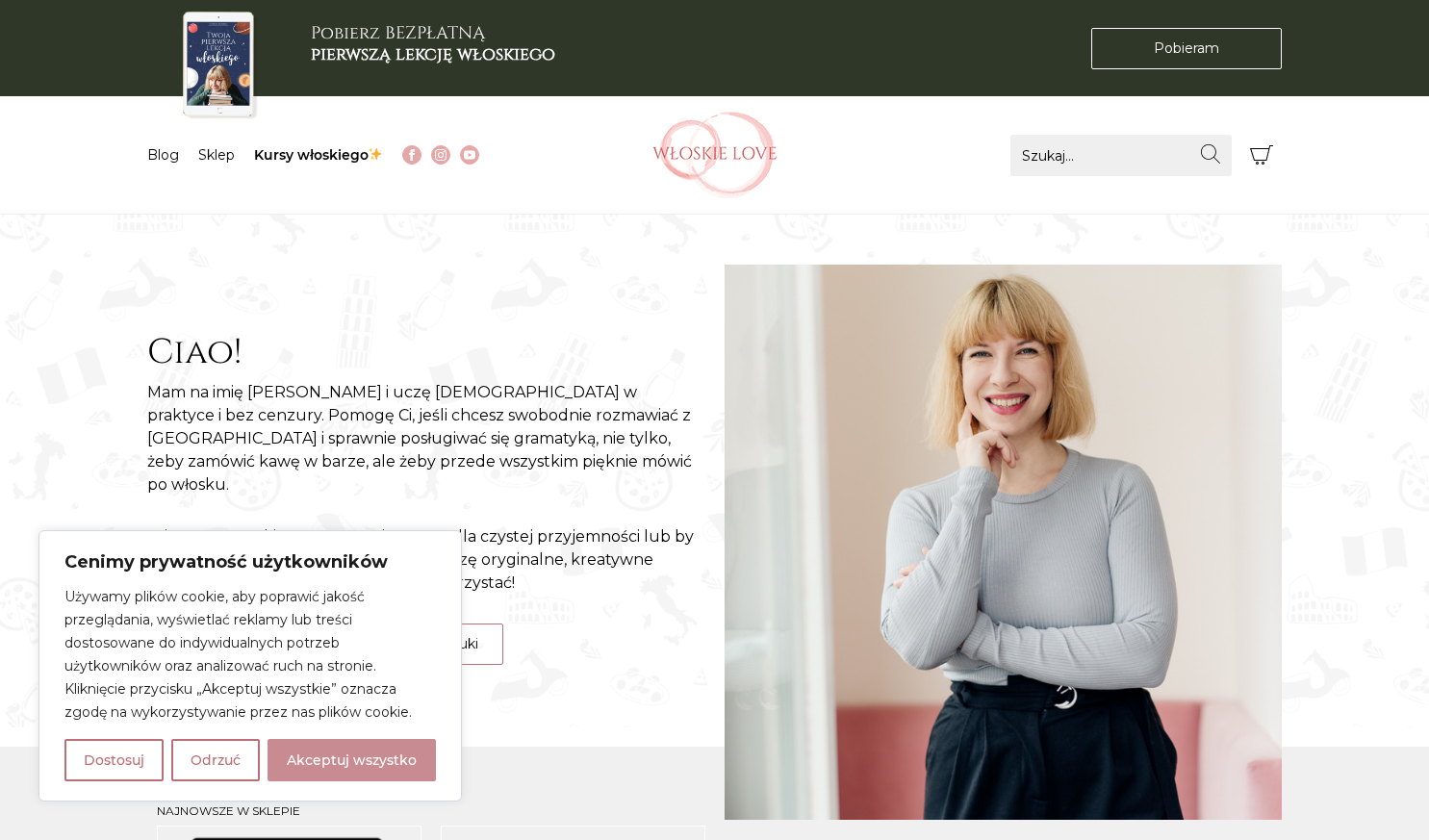
click at [355, 758] on button "Akceptuj wszystko" at bounding box center [352, 760] width 169 height 42
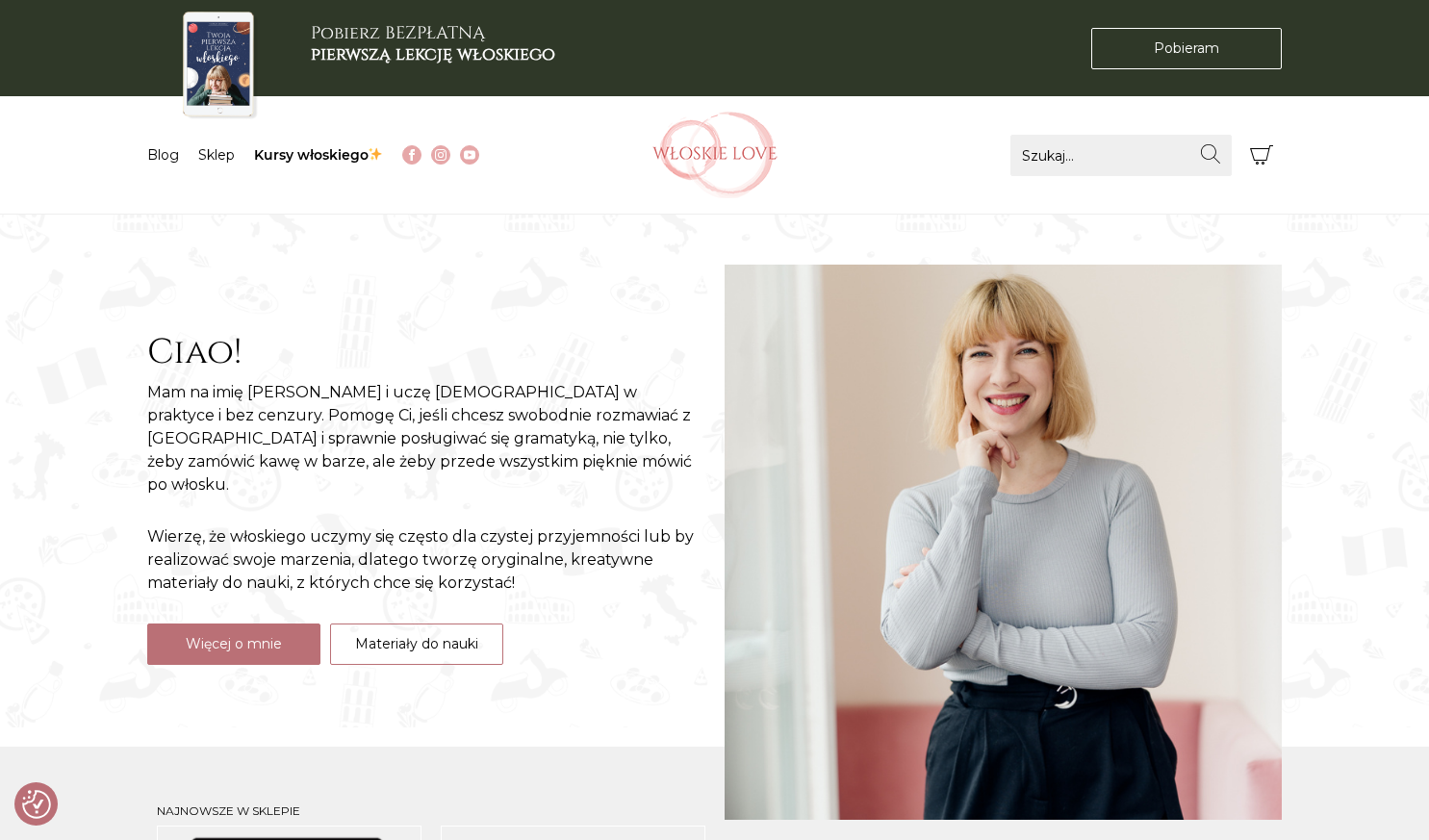
checkbox input "true"
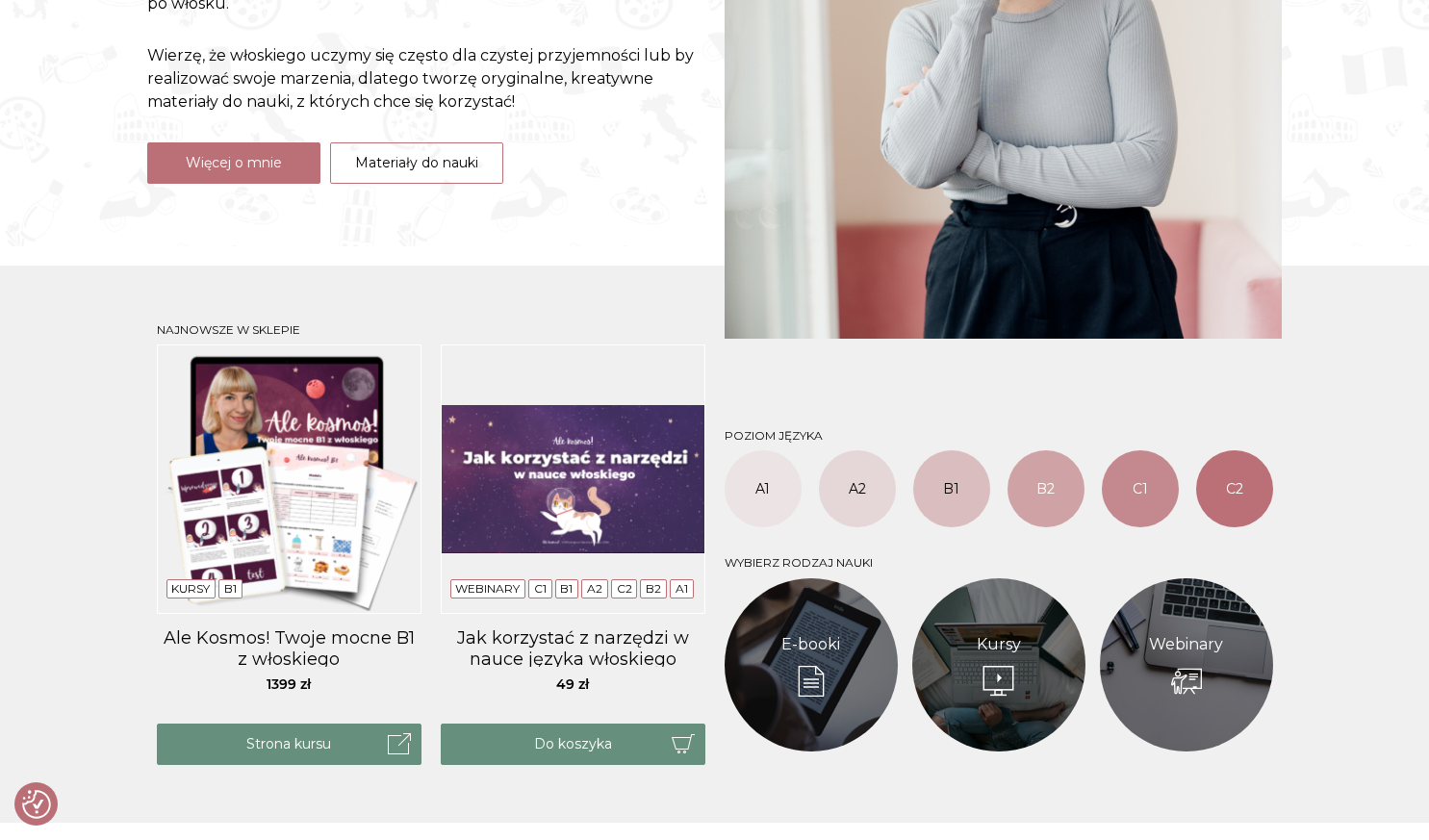
scroll to position [479, 0]
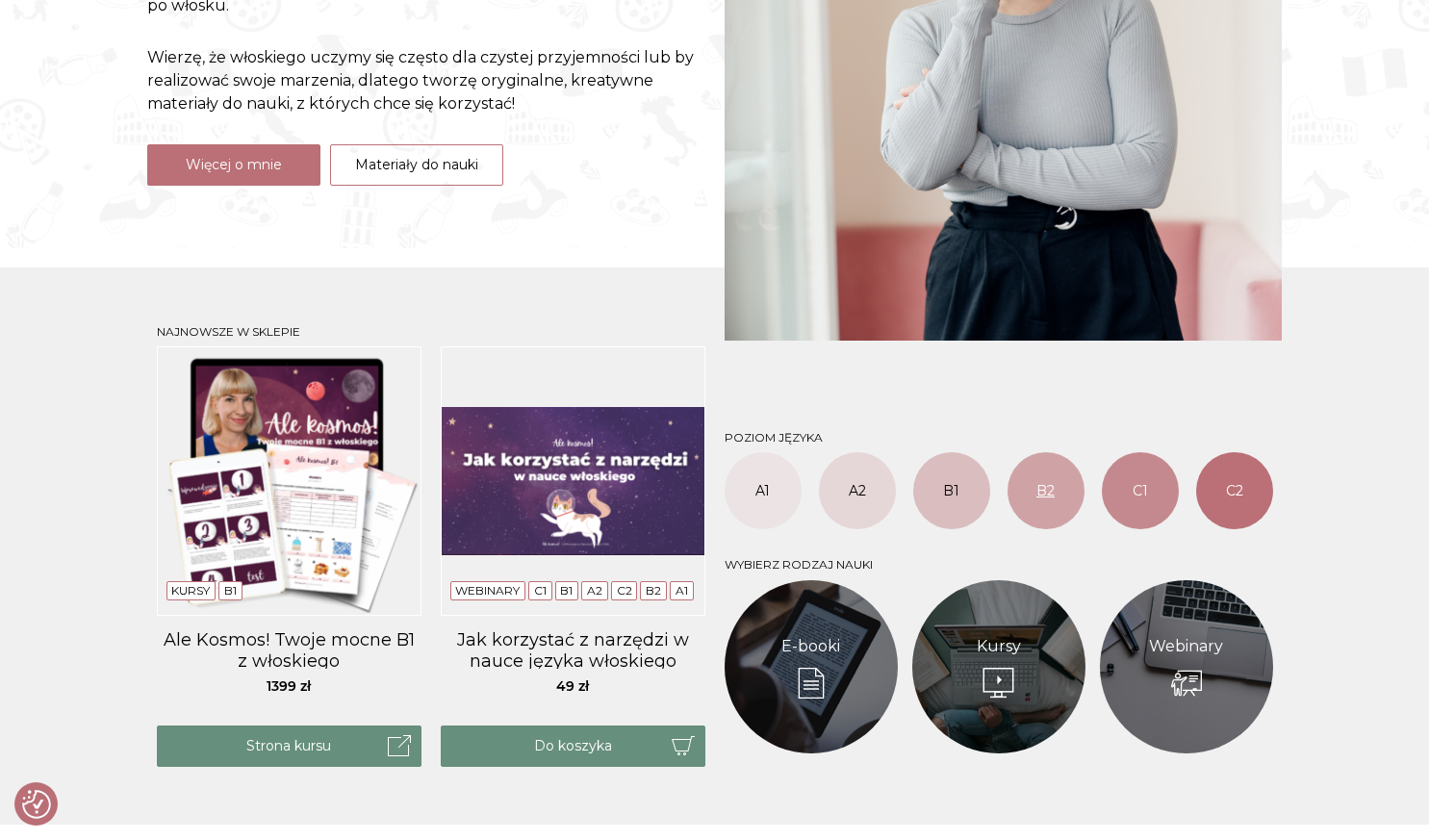
click at [1047, 506] on link "B2" at bounding box center [1045, 490] width 77 height 77
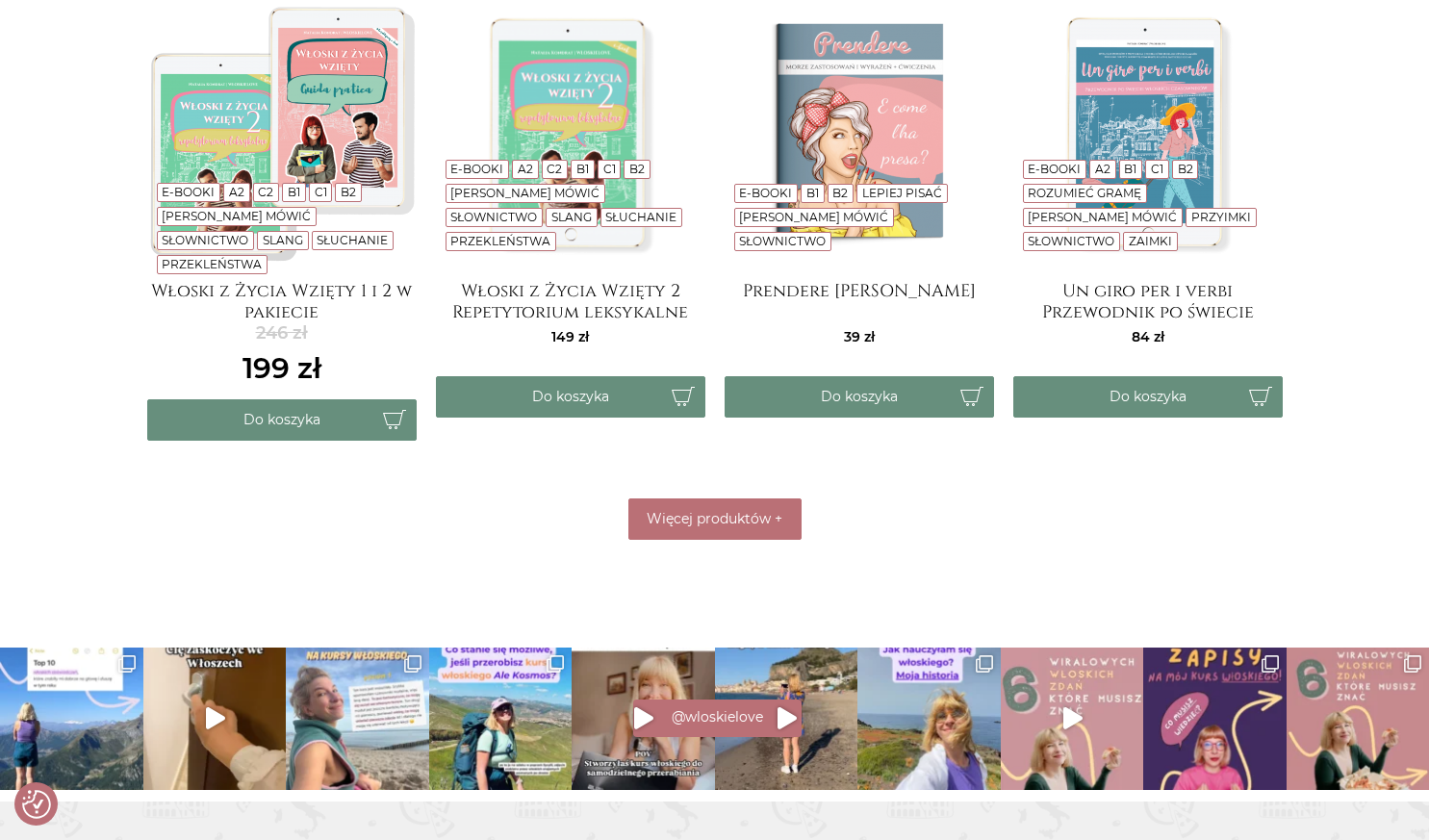
scroll to position [1000, 0]
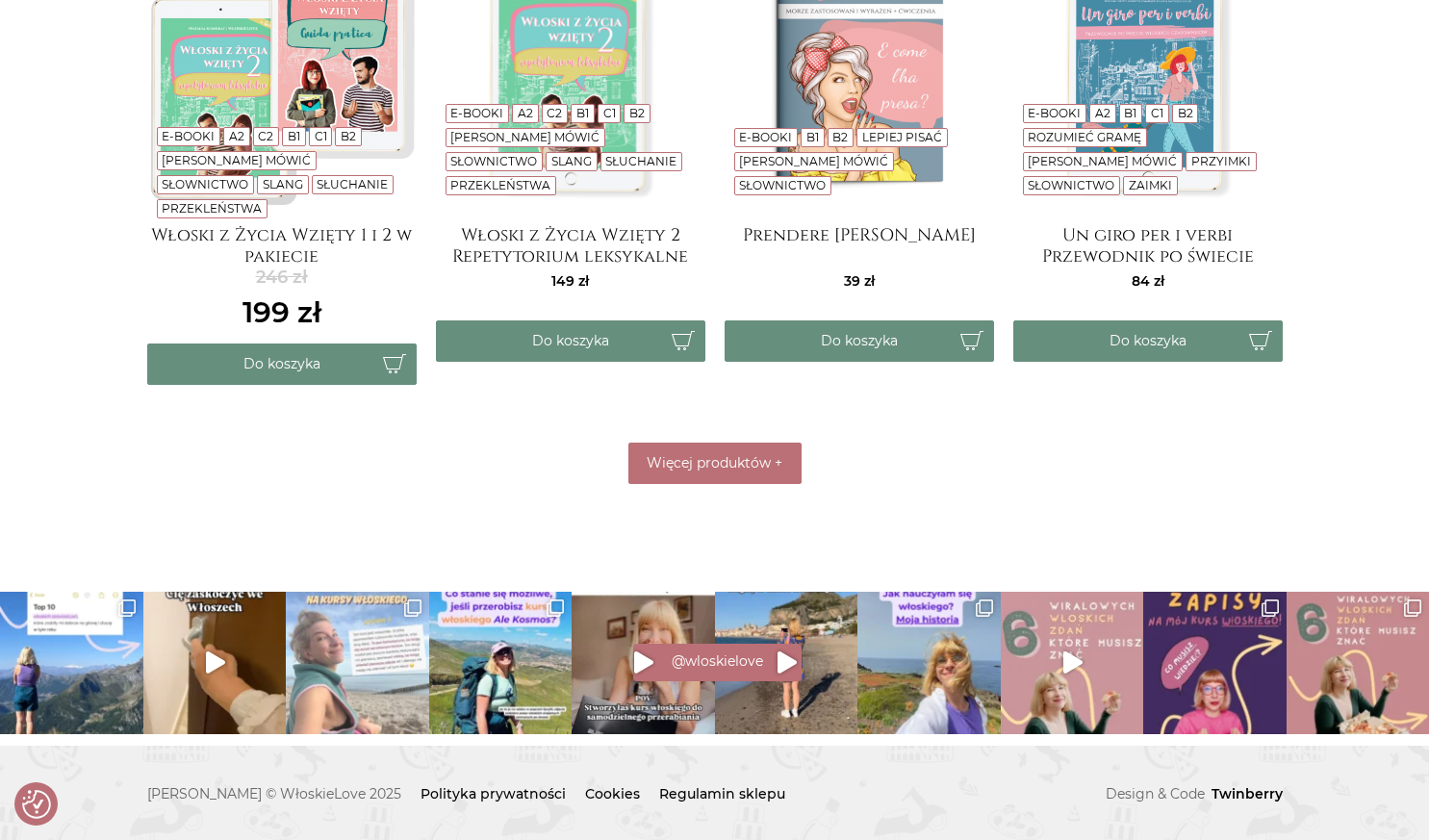
click at [360, 703] on img at bounding box center [357, 662] width 143 height 143
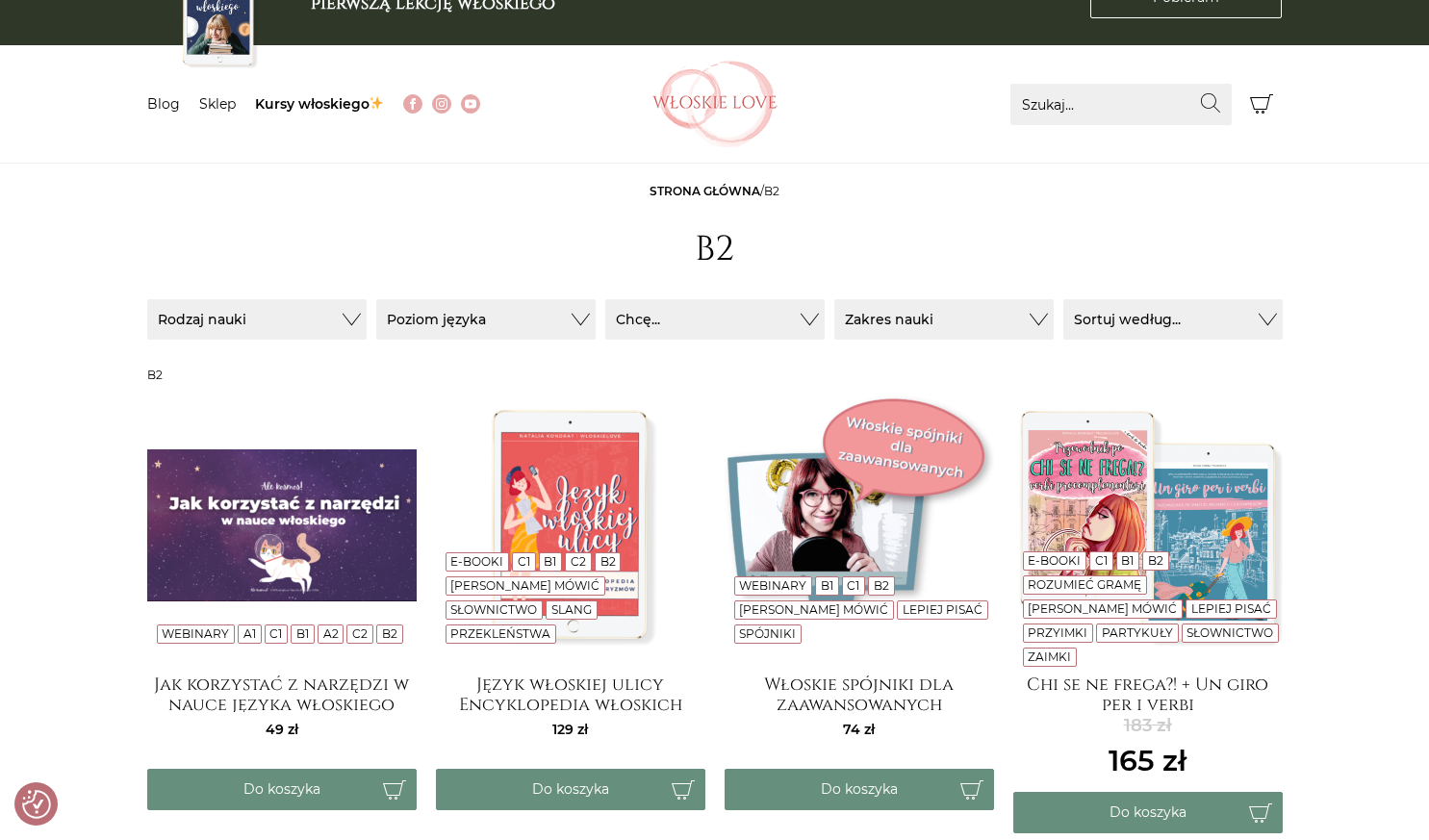
scroll to position [0, 0]
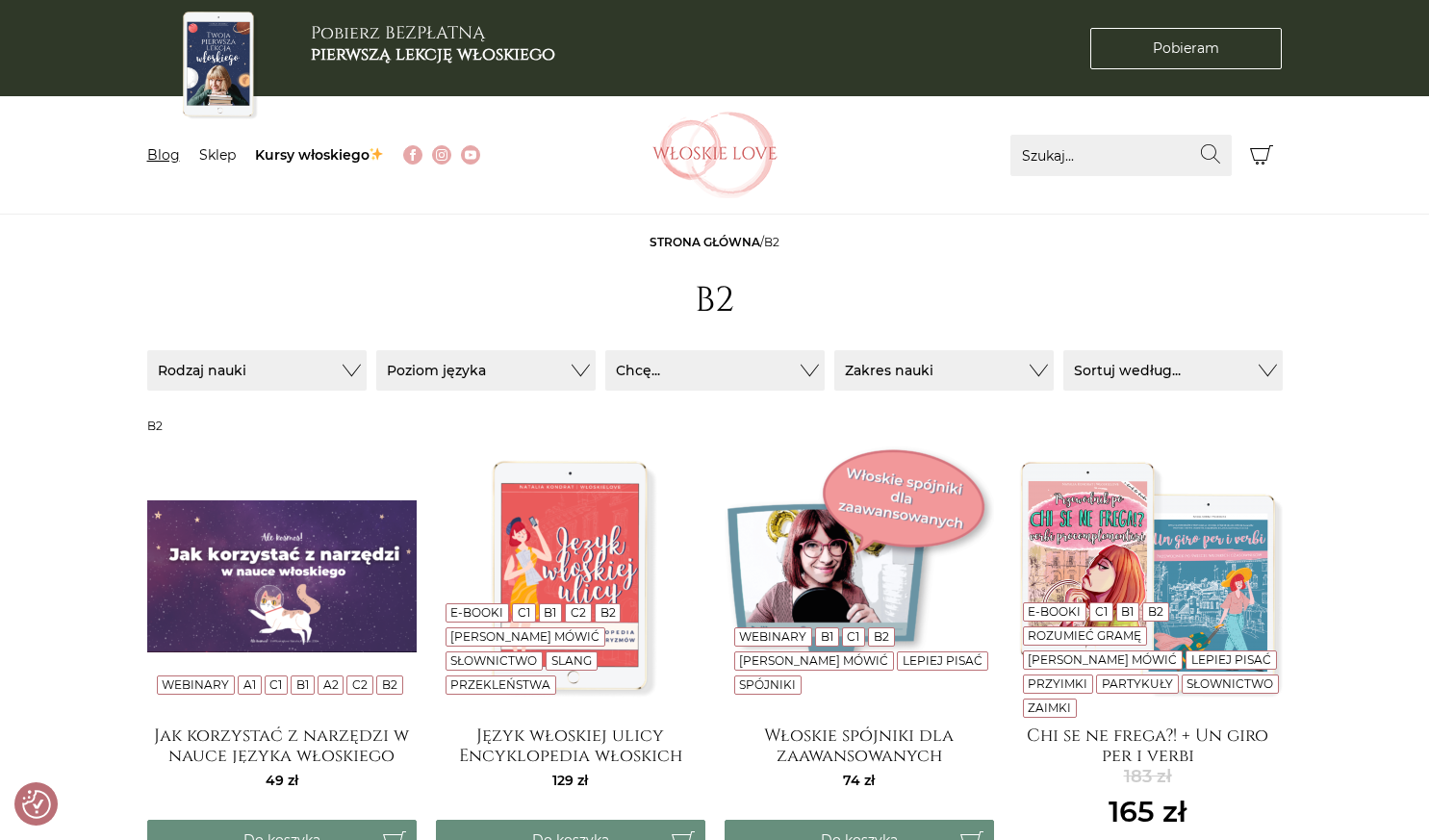
click at [165, 160] on link "Blog" at bounding box center [163, 154] width 33 height 17
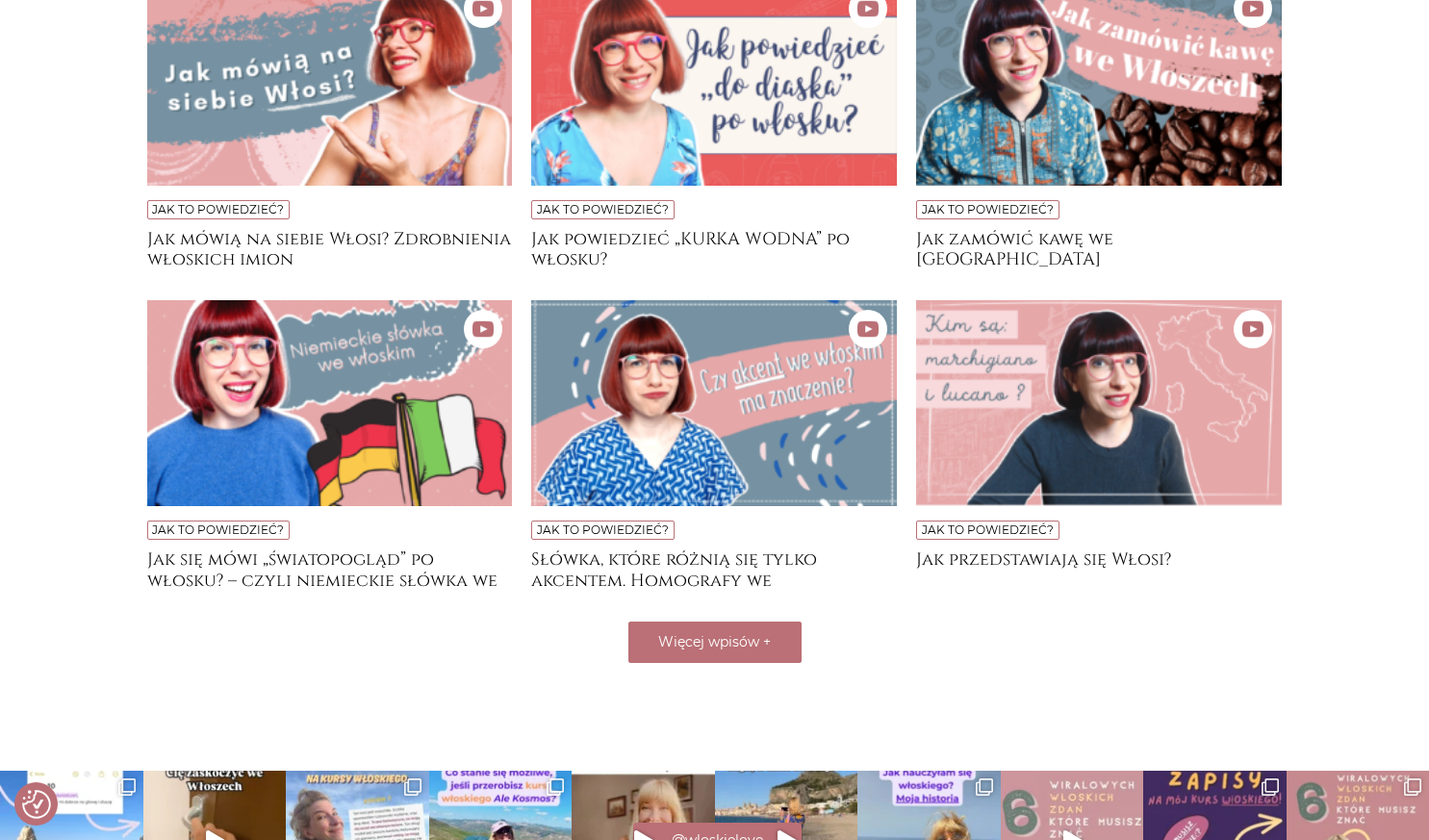
scroll to position [1306, 0]
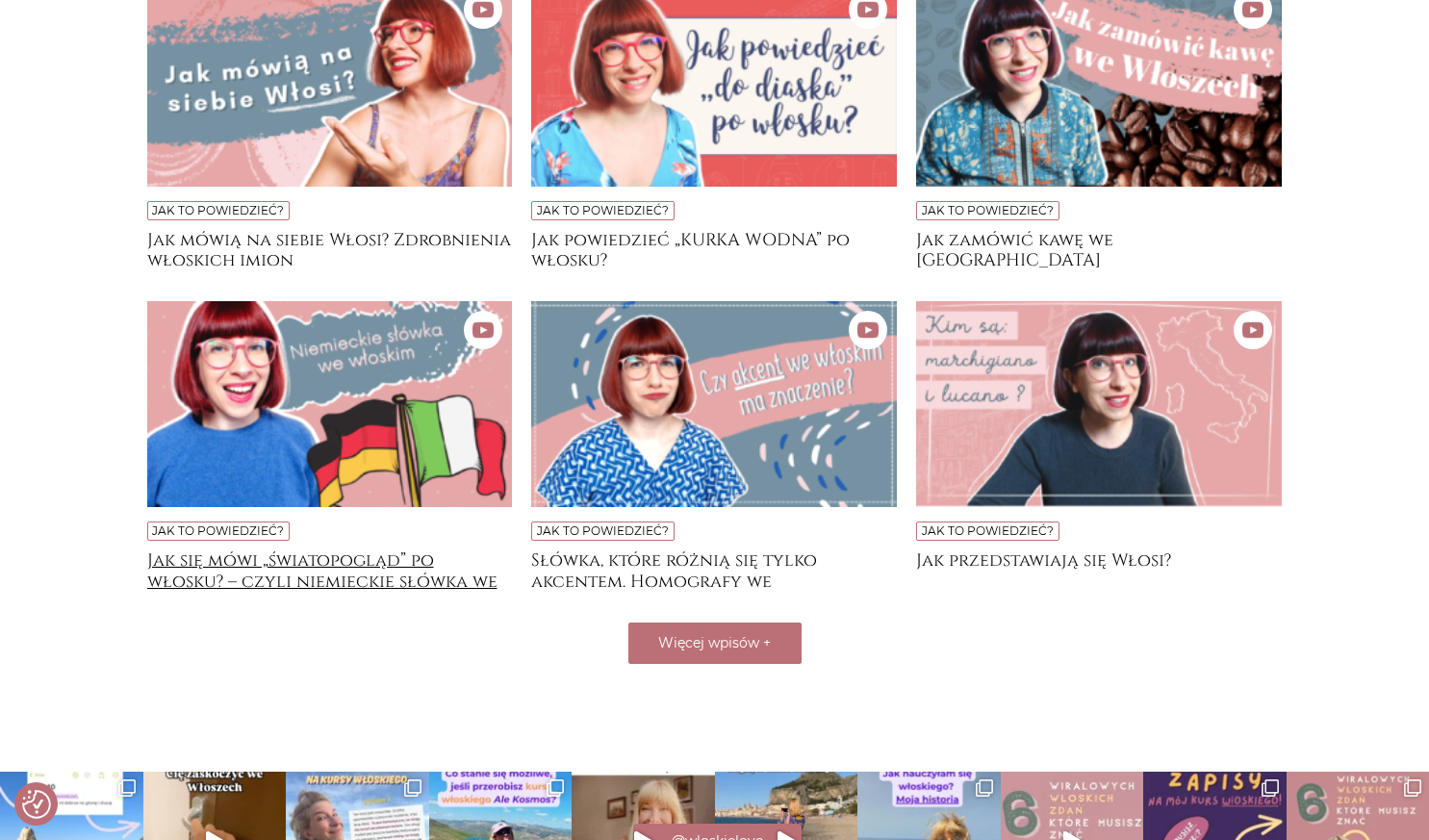
click at [309, 565] on h4 "Jak się mówi „światopogląd” po włosku? – czyli niemieckie słówka we włoskim" at bounding box center [330, 569] width 366 height 39
